Goal: Transaction & Acquisition: Purchase product/service

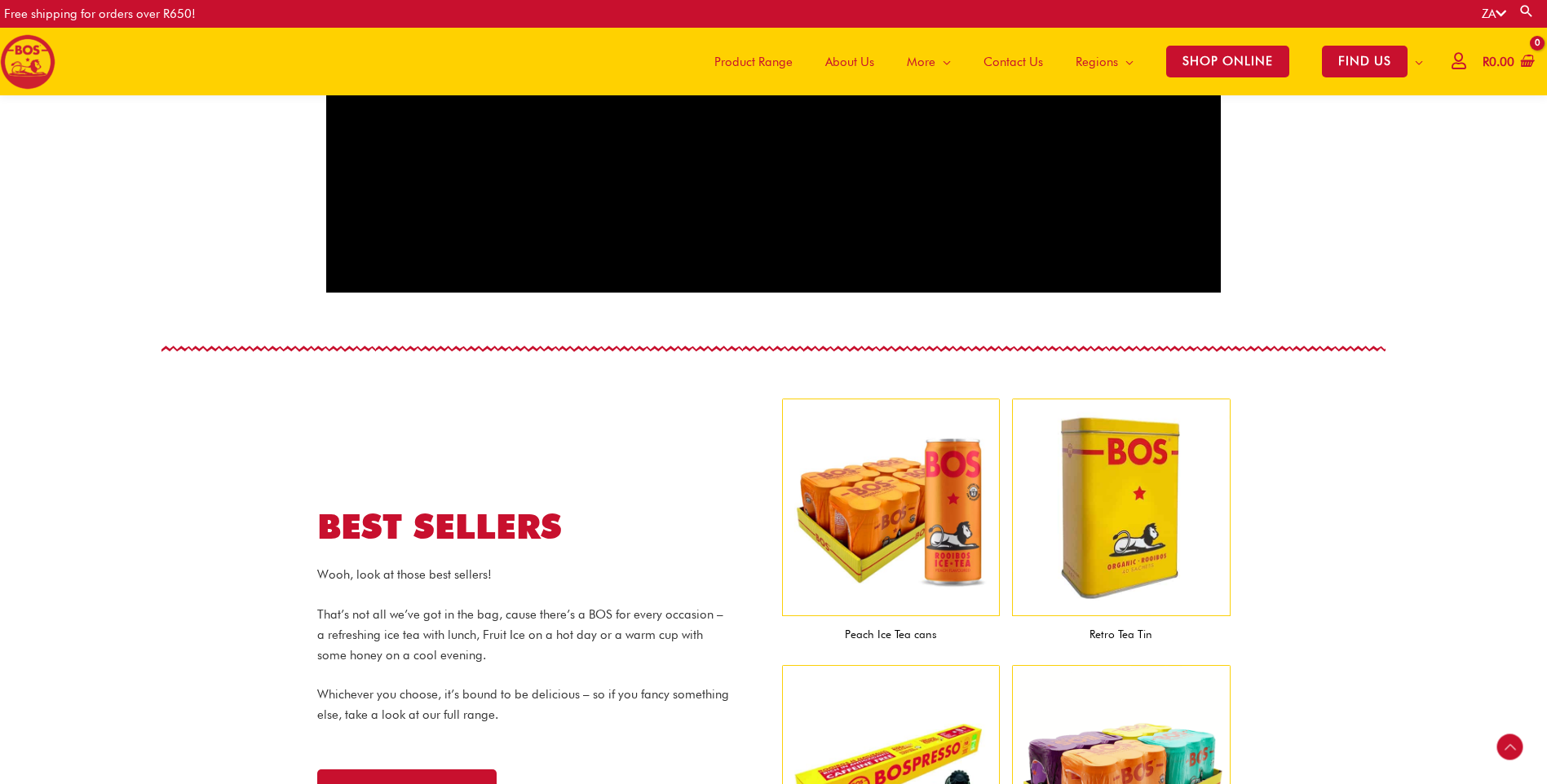
scroll to position [1537, 0]
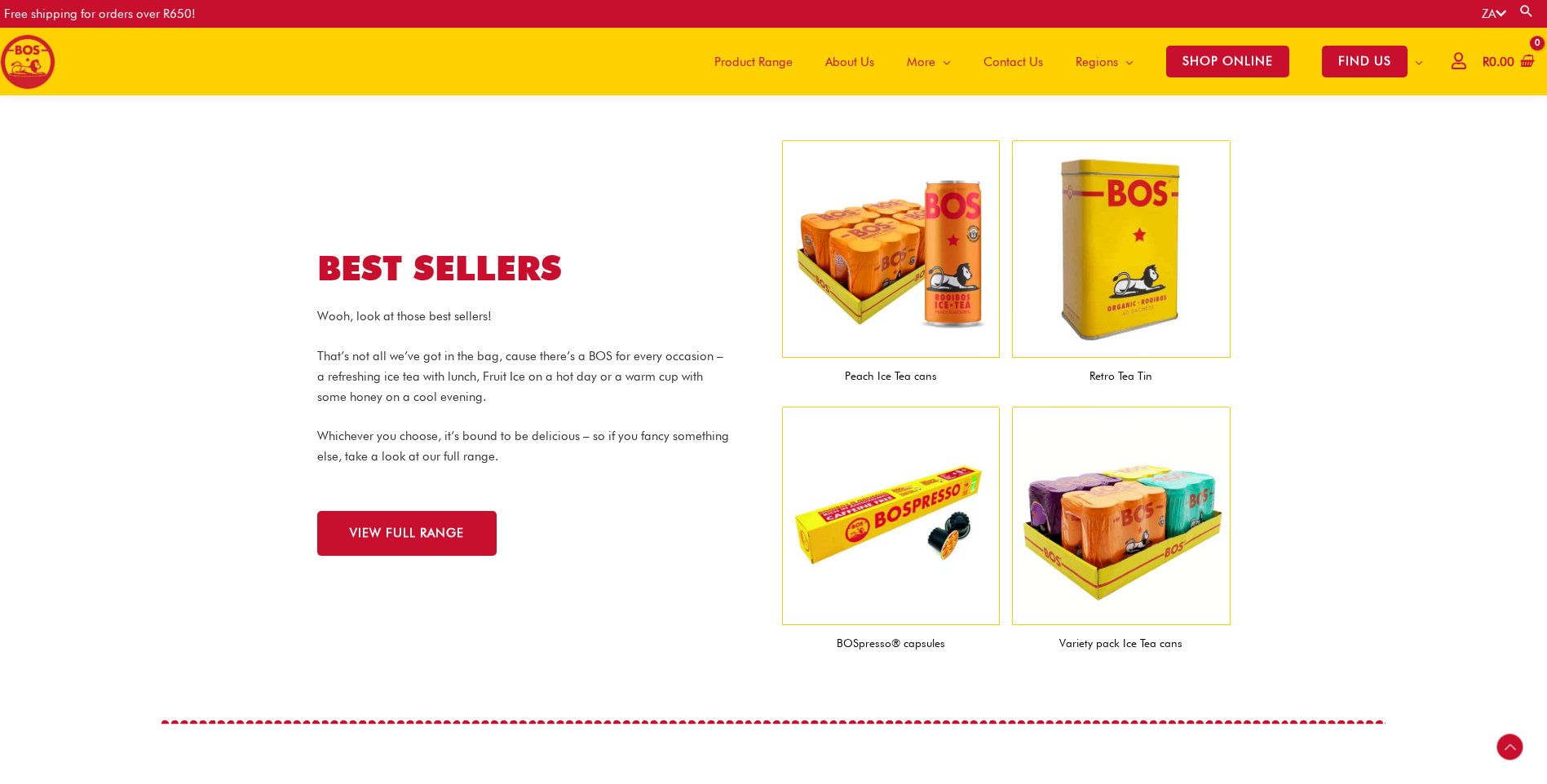
click at [1097, 646] on figcaption "Variety pack Ice Tea cans" at bounding box center [1121, 643] width 219 height 37
click at [1106, 576] on img at bounding box center [1121, 515] width 219 height 219
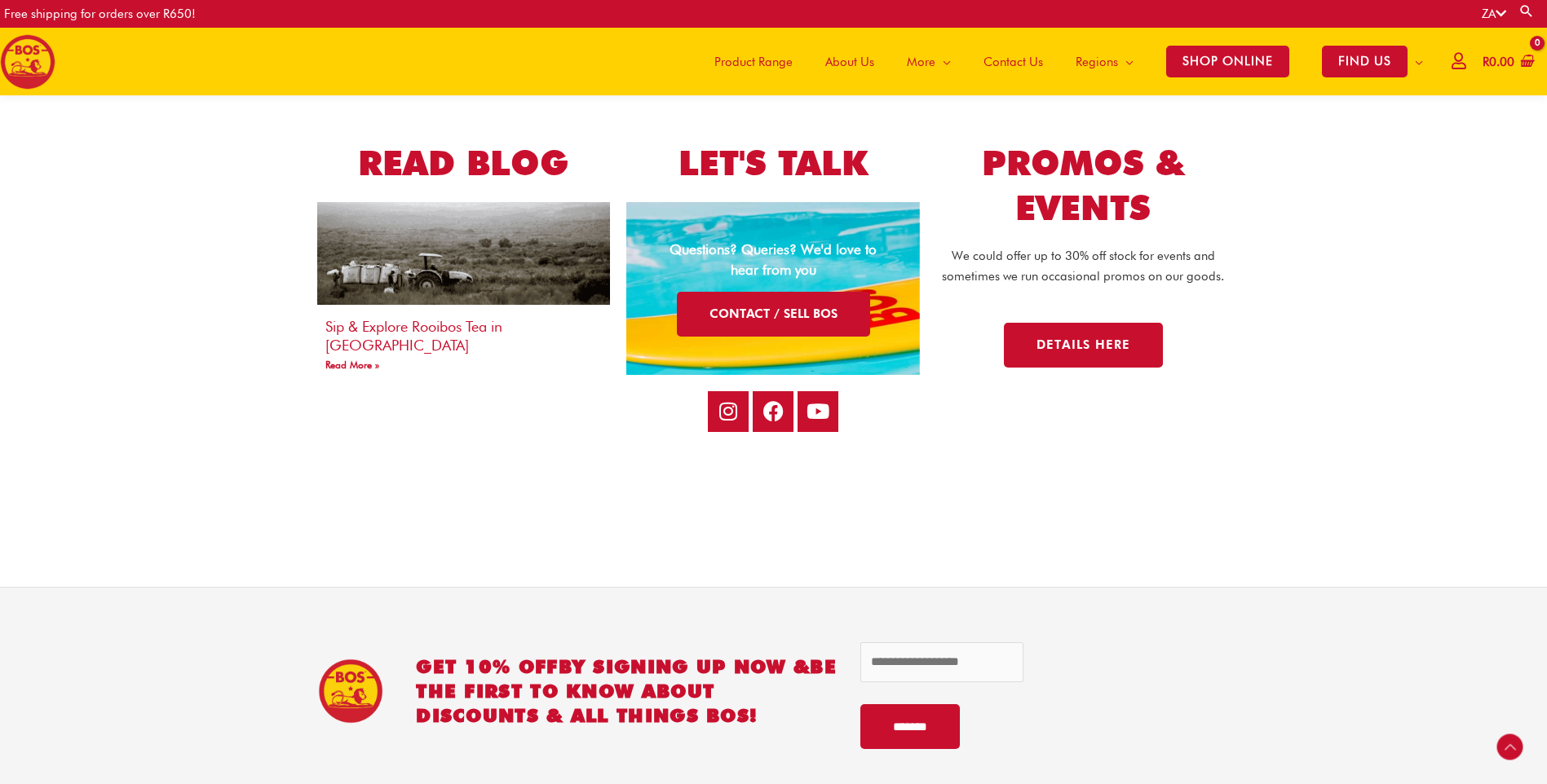
scroll to position [3346, 0]
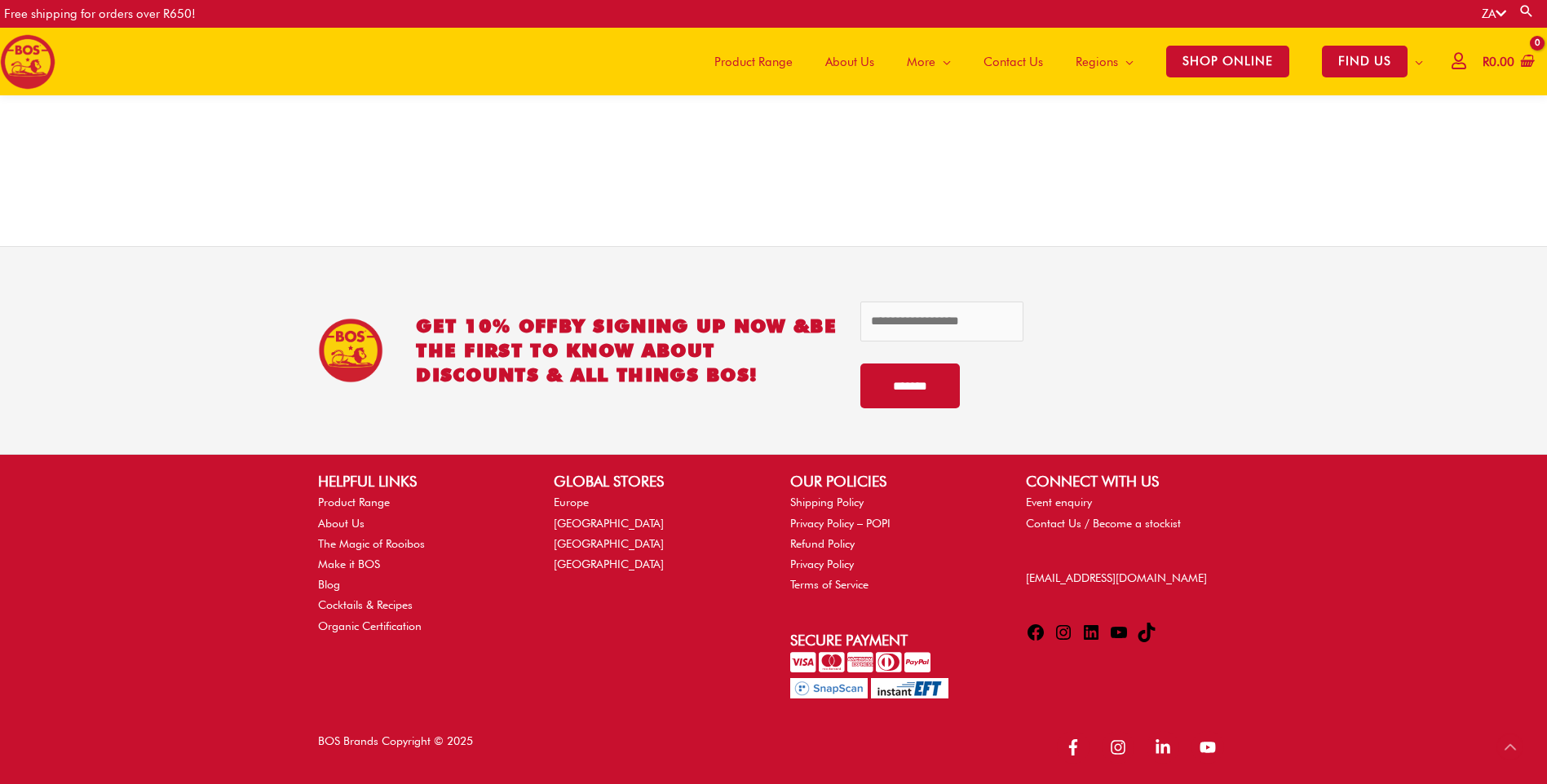
click at [772, 67] on span "Product Range" at bounding box center [753, 62] width 79 height 49
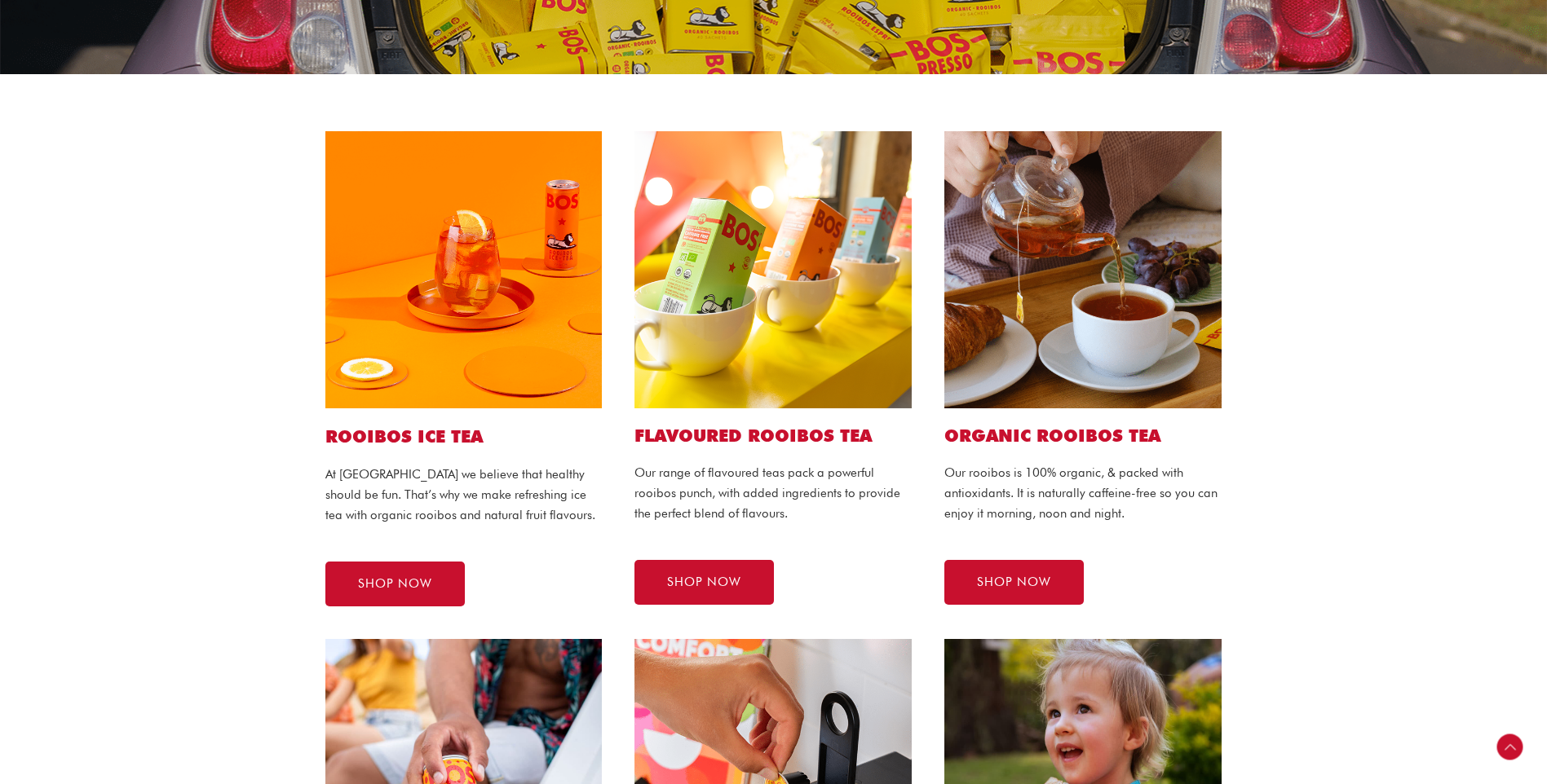
scroll to position [297, 0]
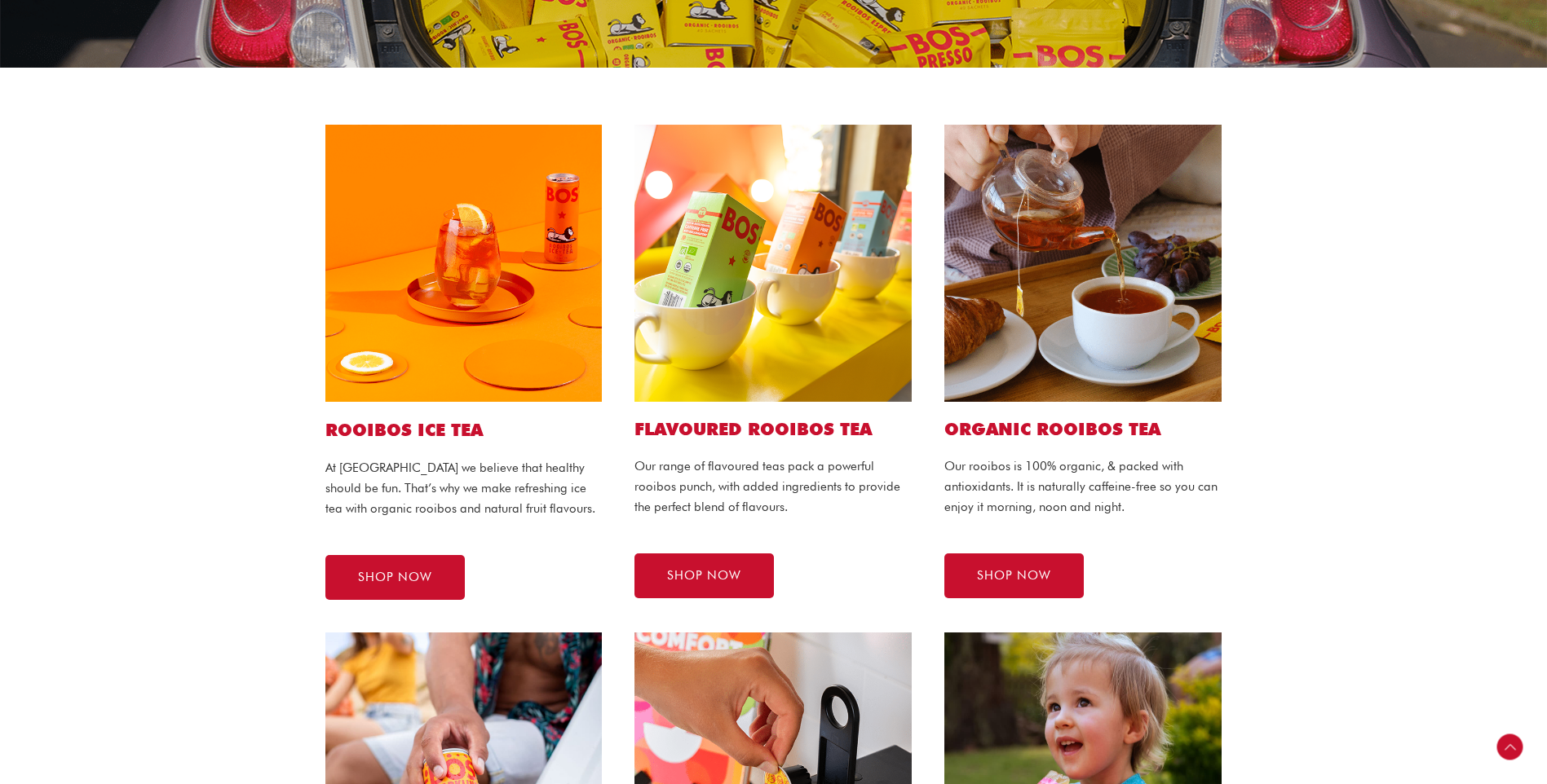
click at [419, 372] on img at bounding box center [463, 263] width 278 height 277
click at [751, 516] on p "Our range of flavoured teas pack a powerful rooibos punch, with added ingredien…" at bounding box center [773, 487] width 278 height 61
click at [418, 586] on link "SHOP NOW" at bounding box center [394, 577] width 139 height 45
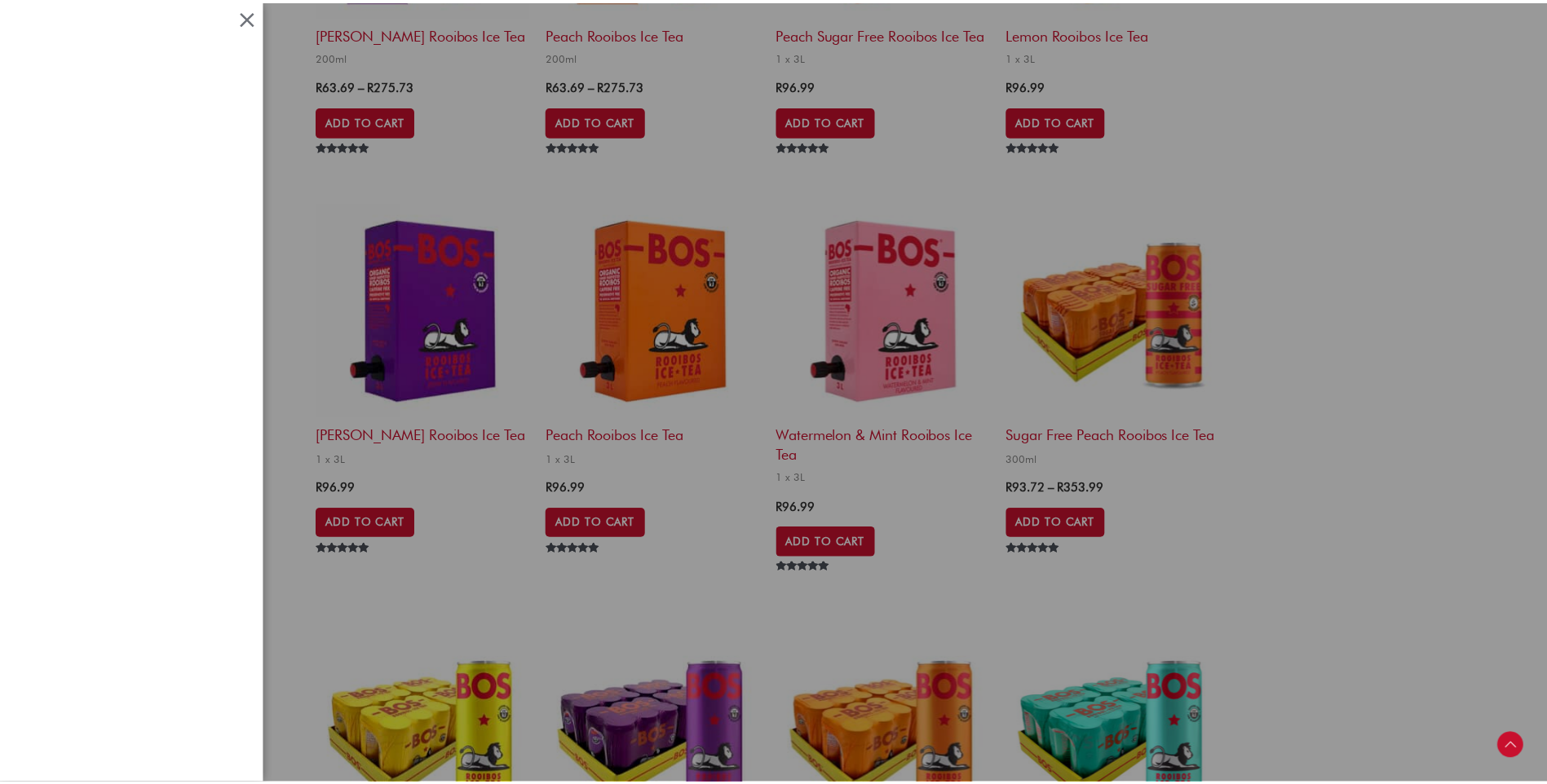
scroll to position [1319, 0]
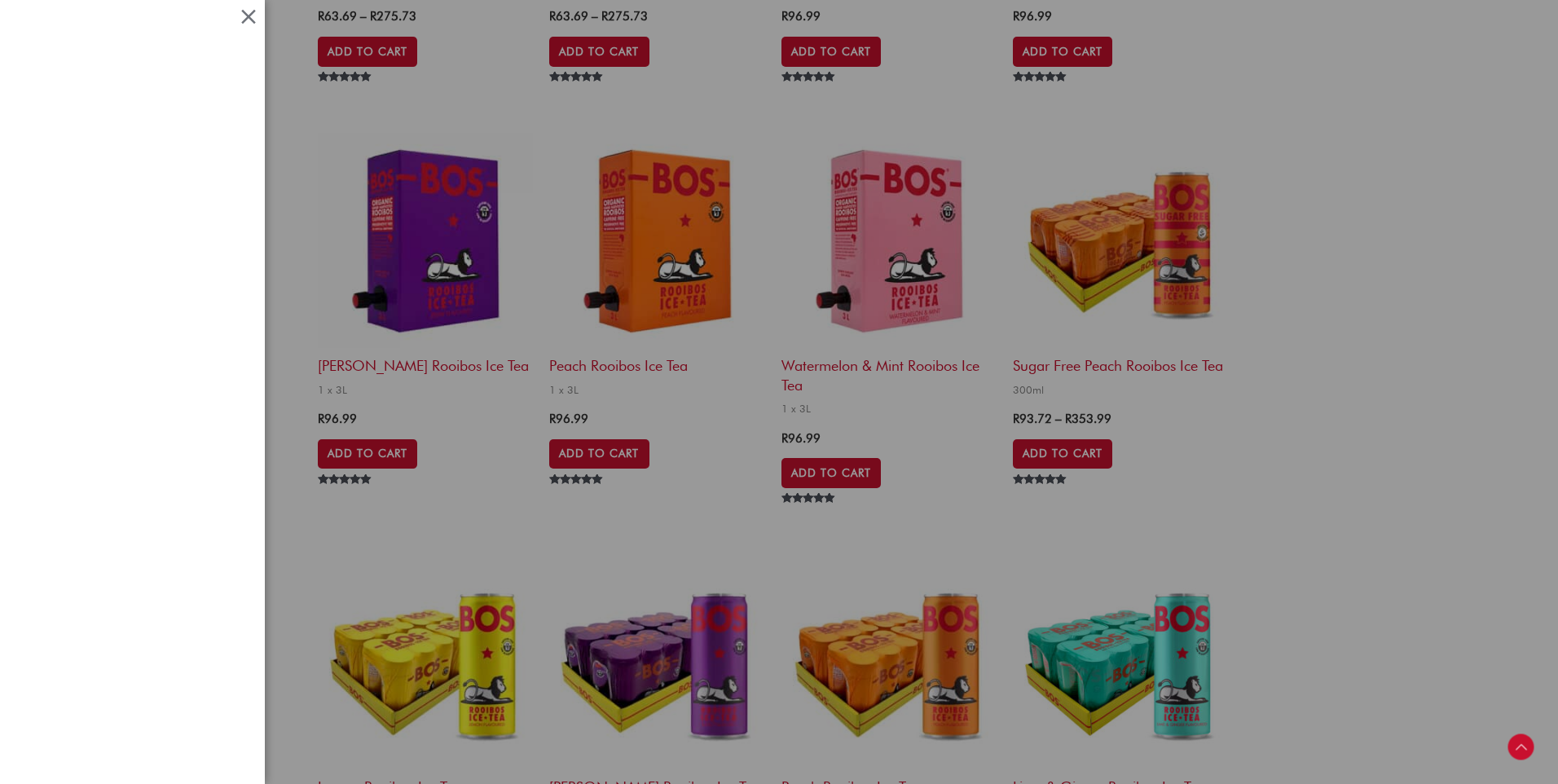
click at [1371, 497] on div at bounding box center [779, 392] width 1558 height 784
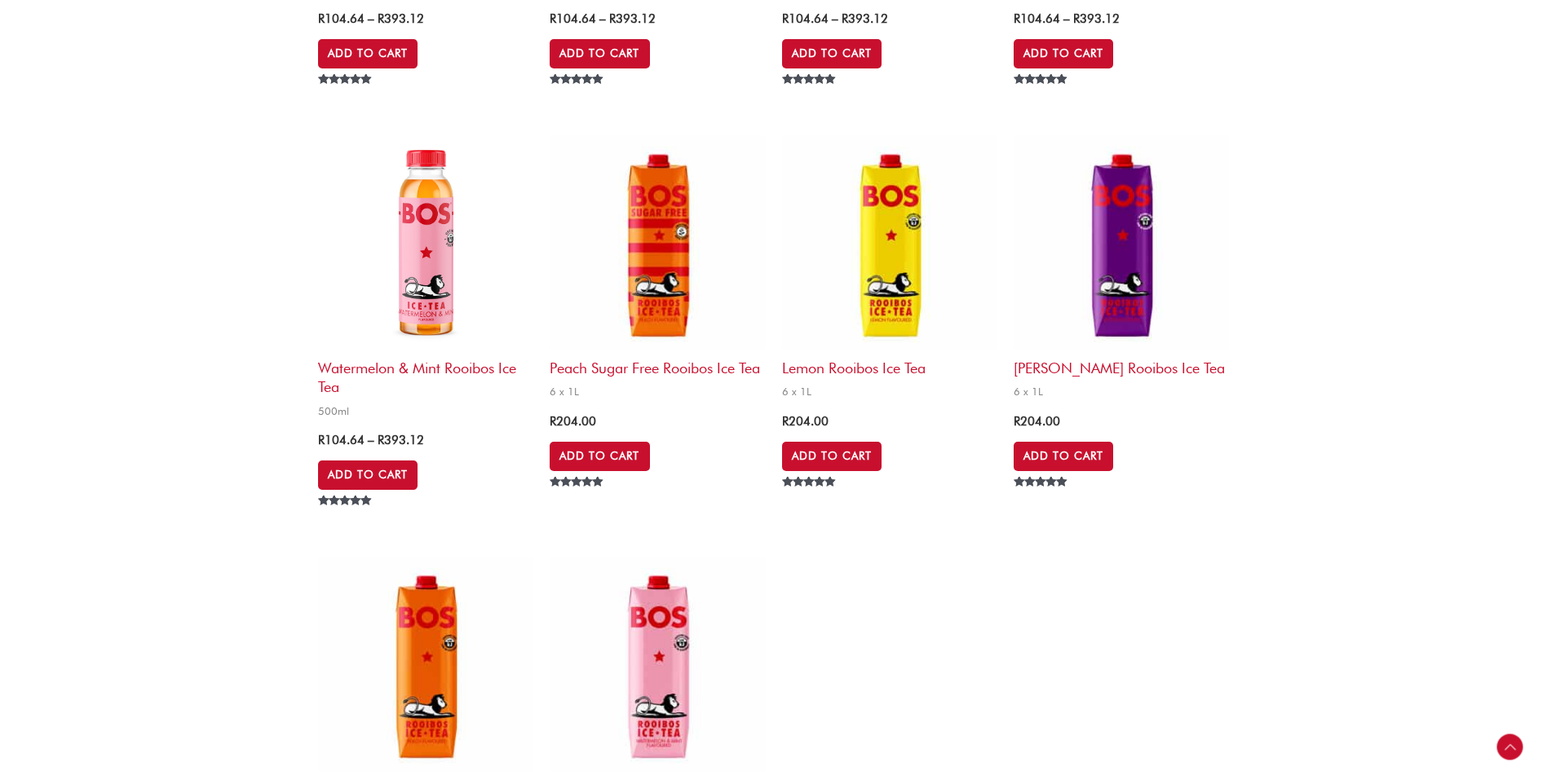
scroll to position [3519, 0]
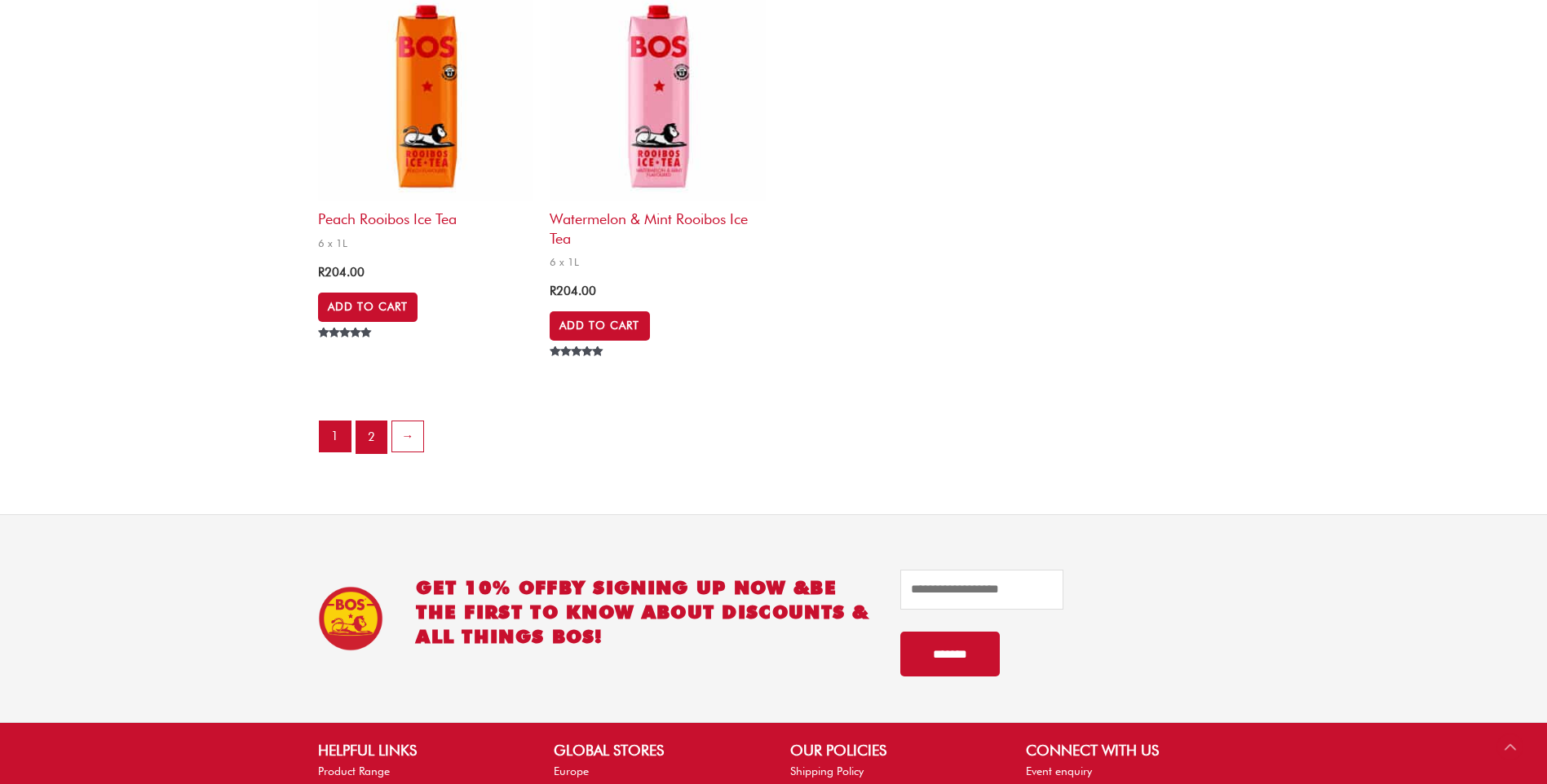
click at [362, 441] on link "2" at bounding box center [371, 437] width 31 height 32
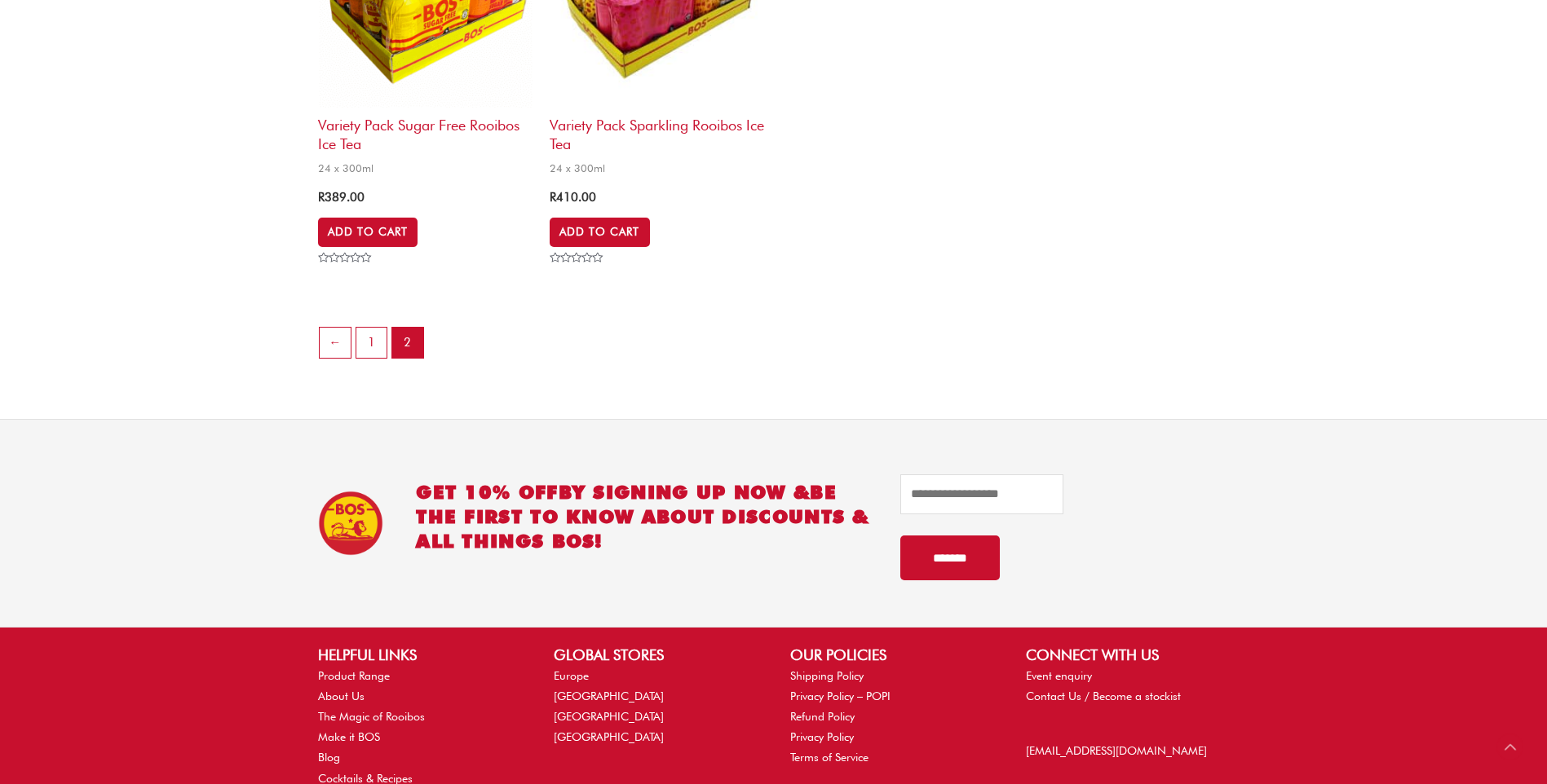
scroll to position [1141, 0]
